Goal: Information Seeking & Learning: Learn about a topic

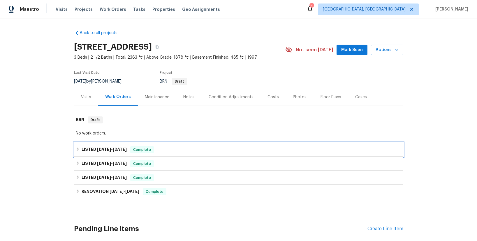
click at [108, 148] on span "[DATE] - [DATE]" at bounding box center [112, 149] width 30 height 4
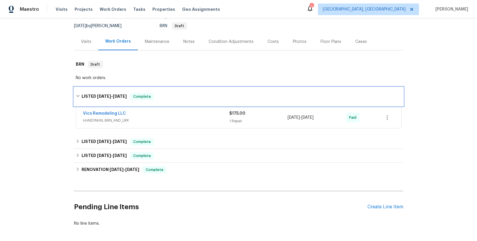
scroll to position [56, 0]
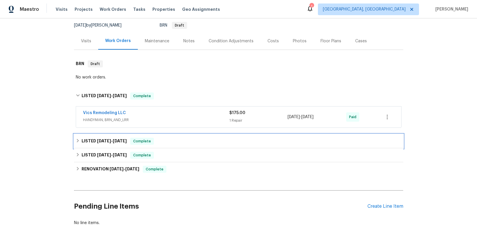
click at [105, 144] on h6 "LISTED [DATE] - [DATE]" at bounding box center [104, 141] width 45 height 7
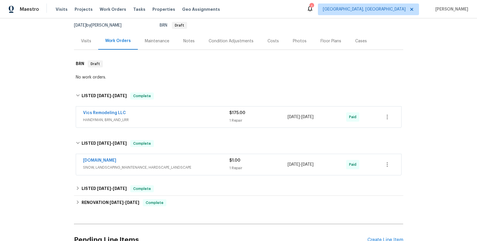
click at [106, 120] on span "HANDYMAN, BRN_AND_LRR" at bounding box center [156, 120] width 146 height 6
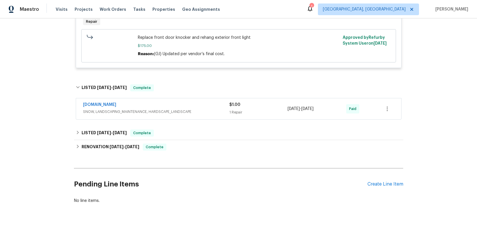
scroll to position [199, 0]
click at [105, 131] on span "[DATE]" at bounding box center [104, 132] width 14 height 4
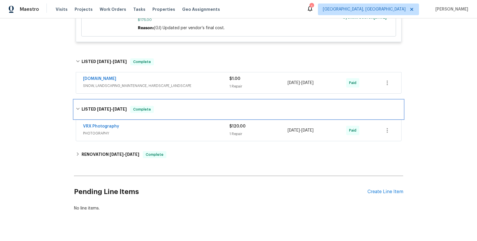
scroll to position [229, 0]
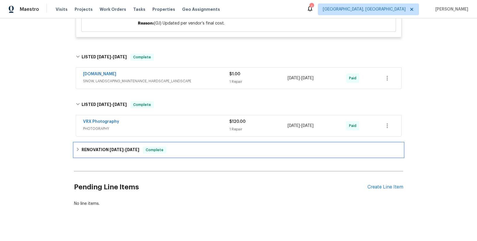
click at [110, 150] on span "[DATE]" at bounding box center [117, 150] width 14 height 4
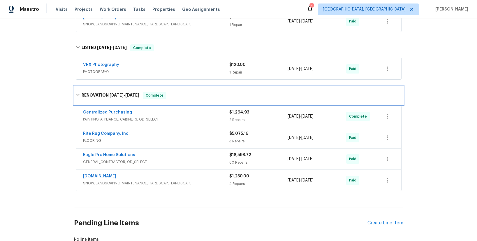
scroll to position [288, 0]
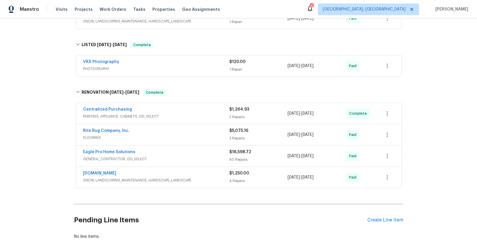
click at [138, 117] on span "PAINTING, APPLIANCE, CABINETS, OD_SELECT" at bounding box center [156, 116] width 146 height 6
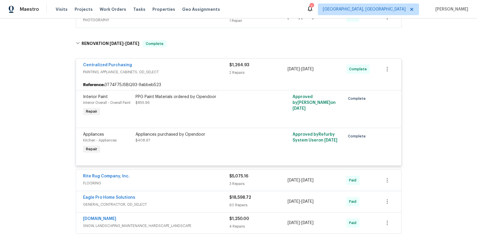
scroll to position [349, 0]
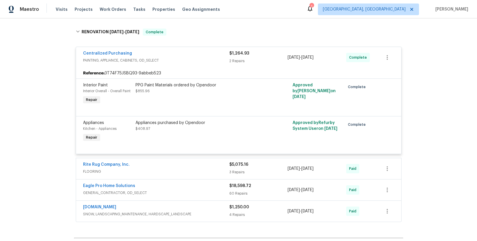
click at [104, 194] on span "GENERAL_CONTRACTOR, OD_SELECT" at bounding box center [156, 193] width 146 height 6
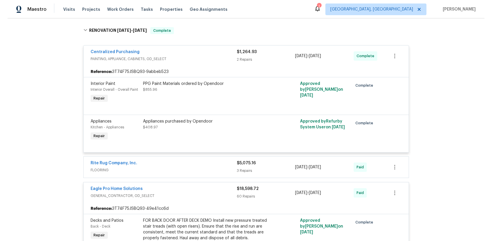
scroll to position [360, 0]
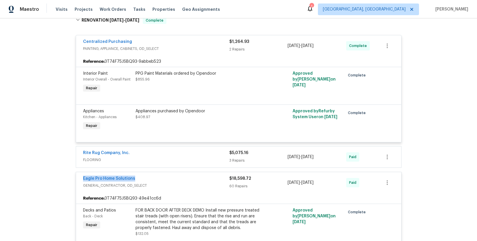
drag, startPoint x: 135, startPoint y: 177, endPoint x: 80, endPoint y: 178, distance: 54.5
click at [80, 178] on div "Eagle Pro Home Solutions GENERAL_CONTRACTOR, OD_SELECT $18,598.72 60 Repairs [D…" at bounding box center [238, 182] width 325 height 21
copy link "Eagle Pro Home Solutions"
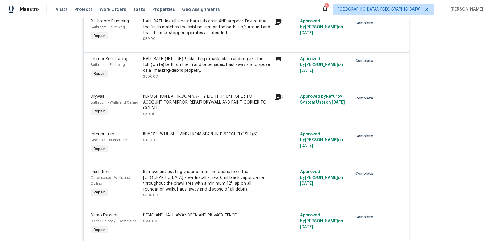
scroll to position [1039, 0]
